Goal: Check status: Check status

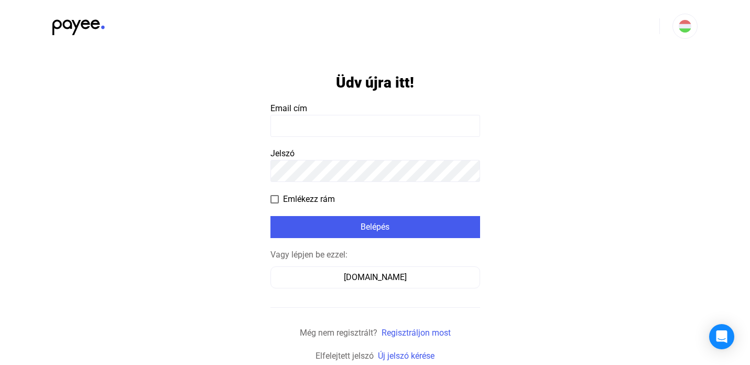
click at [377, 124] on input at bounding box center [375, 126] width 210 height 22
click at [376, 124] on input at bounding box center [375, 126] width 210 height 22
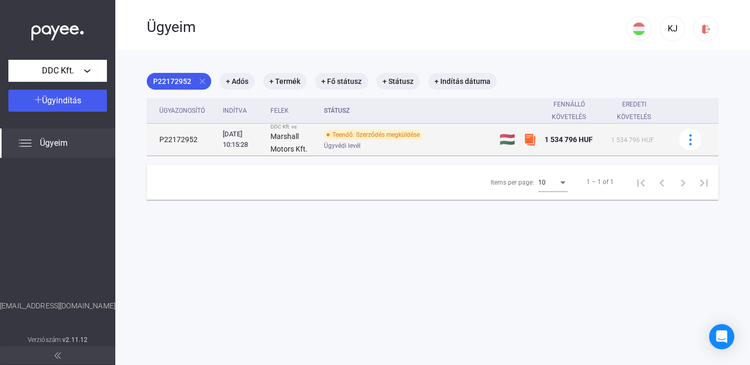
click at [417, 135] on div "Teendő: Szerződés megküldése" at bounding box center [373, 134] width 99 height 10
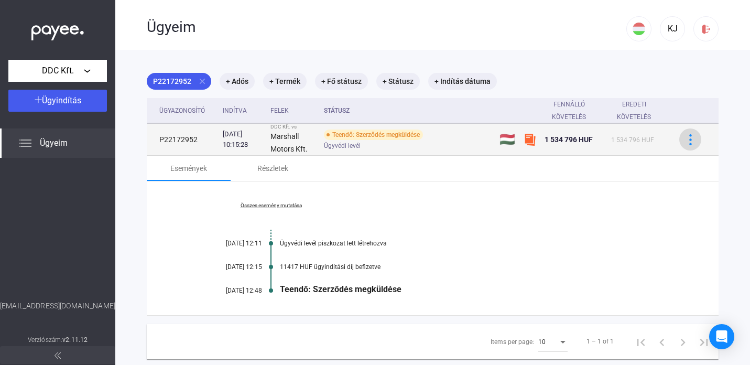
click at [691, 138] on img at bounding box center [690, 139] width 11 height 11
click at [691, 138] on div at bounding box center [375, 182] width 750 height 365
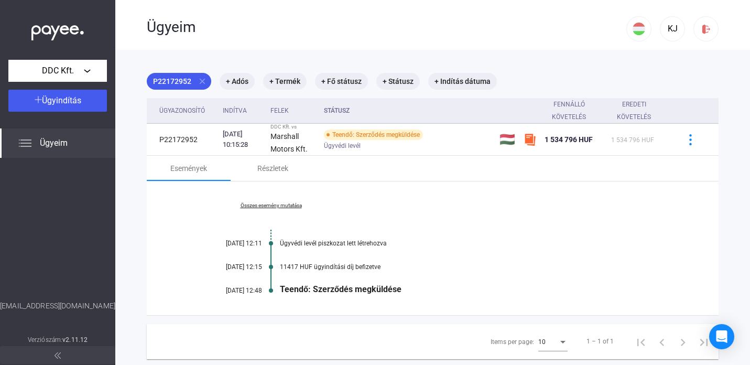
click at [730, 157] on main "P22172952 close + Adós + Termék + Fő státusz + Státusz + Indítás dátuma Ügyazon…" at bounding box center [432, 232] width 634 height 365
